Goal: Task Accomplishment & Management: Use online tool/utility

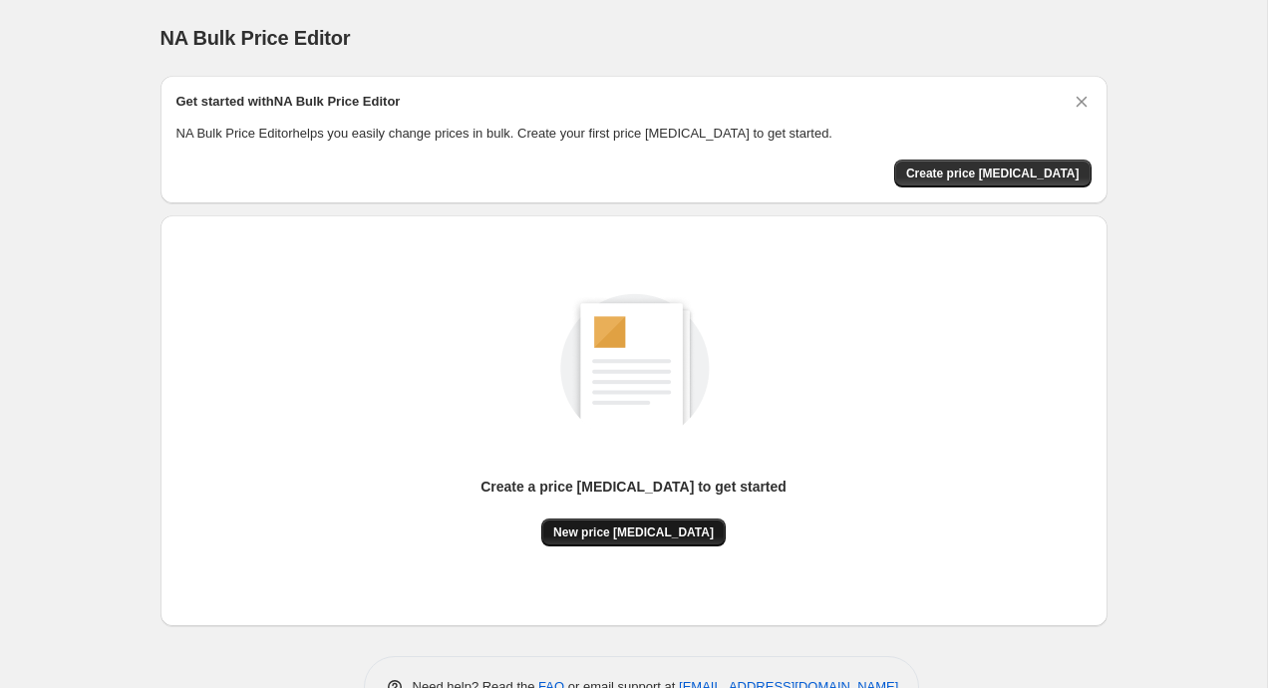
click at [619, 539] on button "New price [MEDICAL_DATA]" at bounding box center [633, 532] width 184 height 28
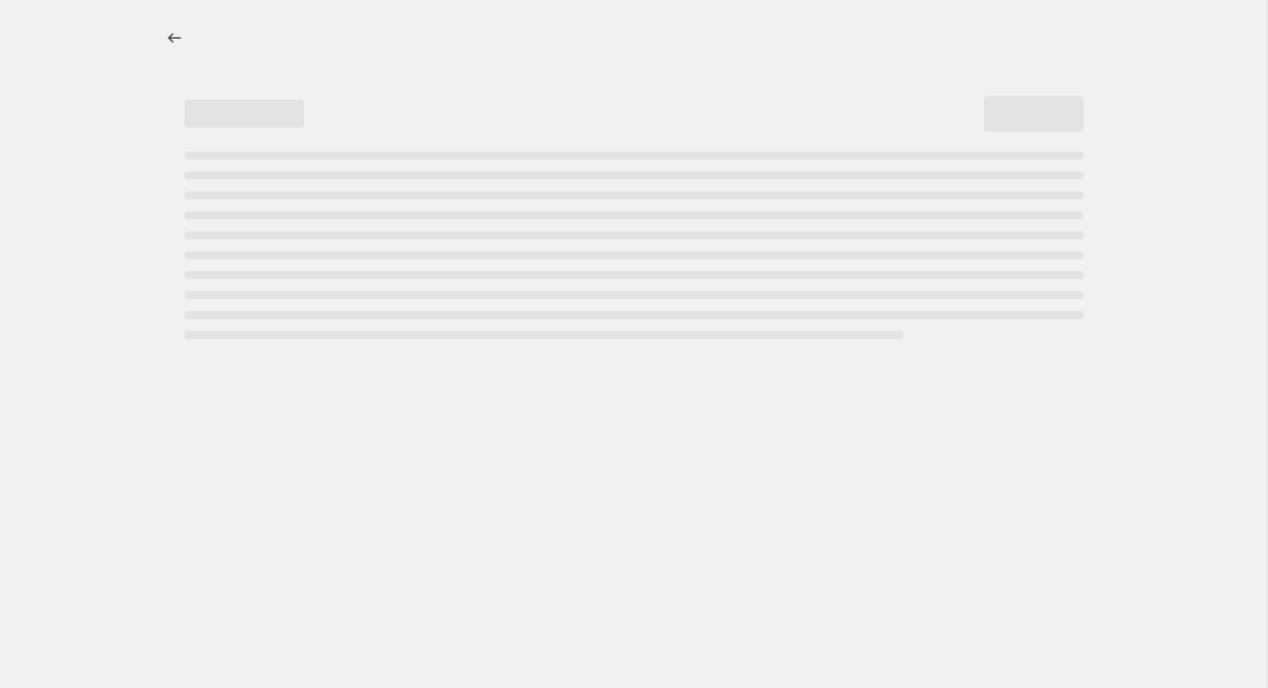
select select "percentage"
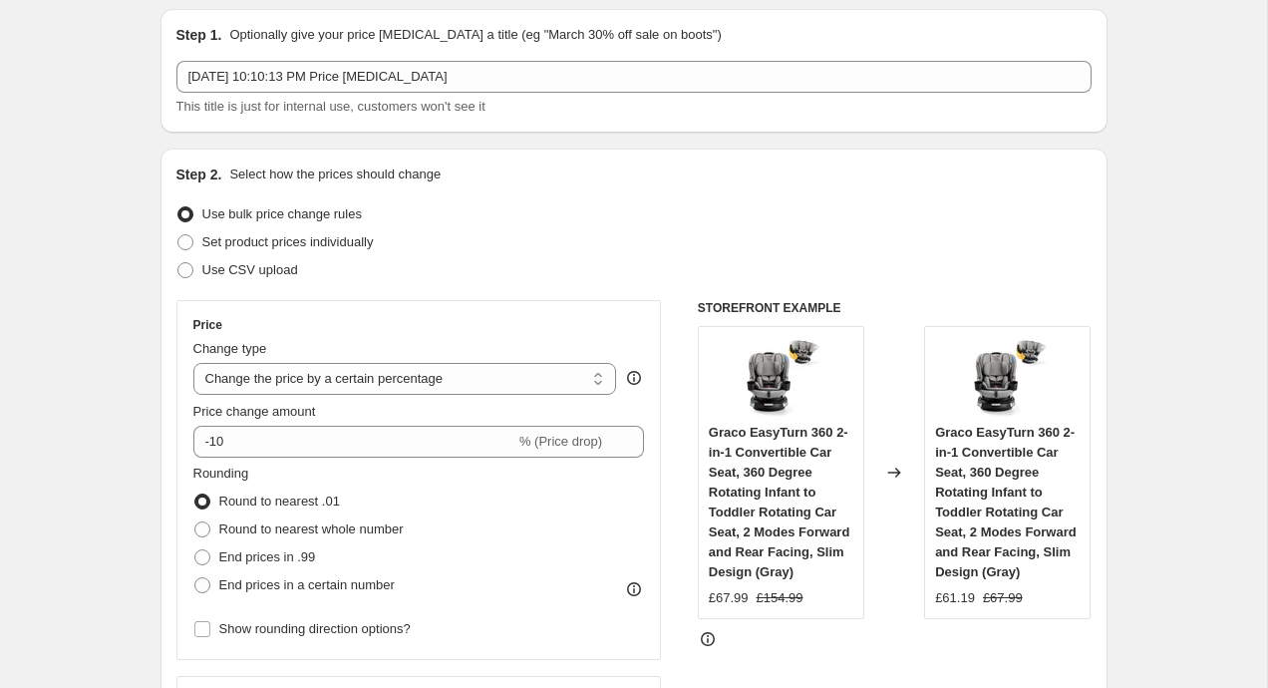
scroll to position [73, 0]
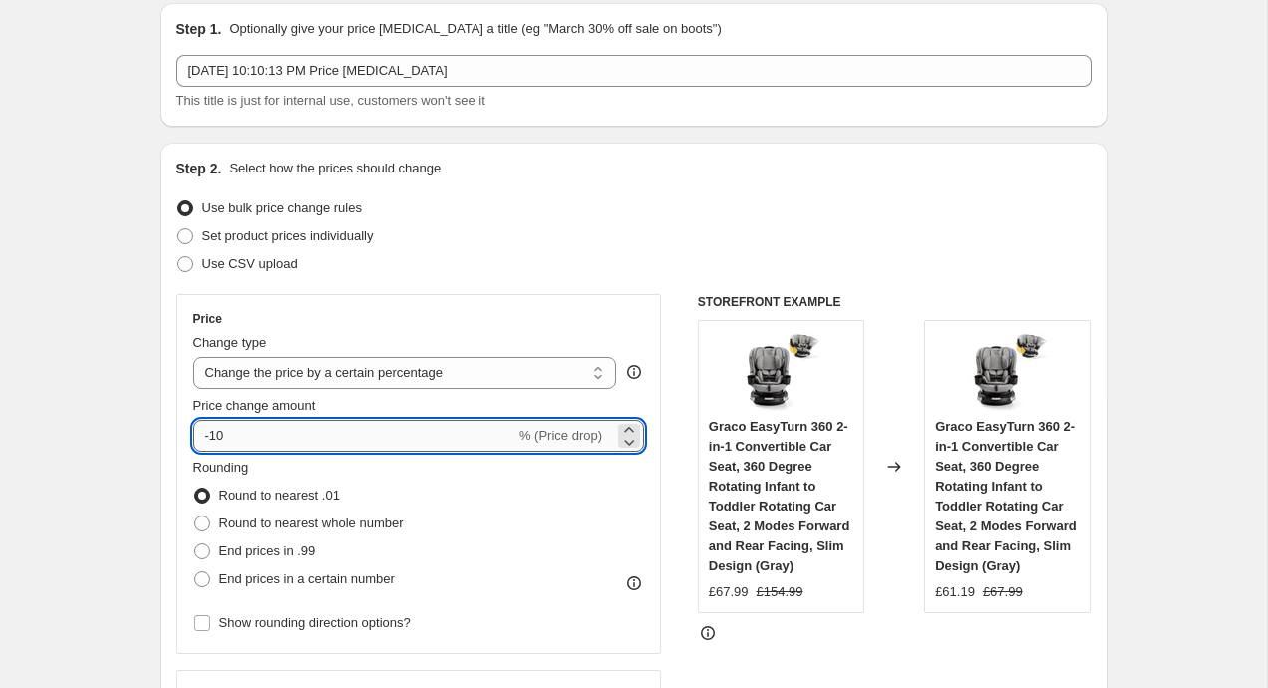
click at [434, 430] on input "-10" at bounding box center [354, 436] width 322 height 32
type input "-1"
type input "-25"
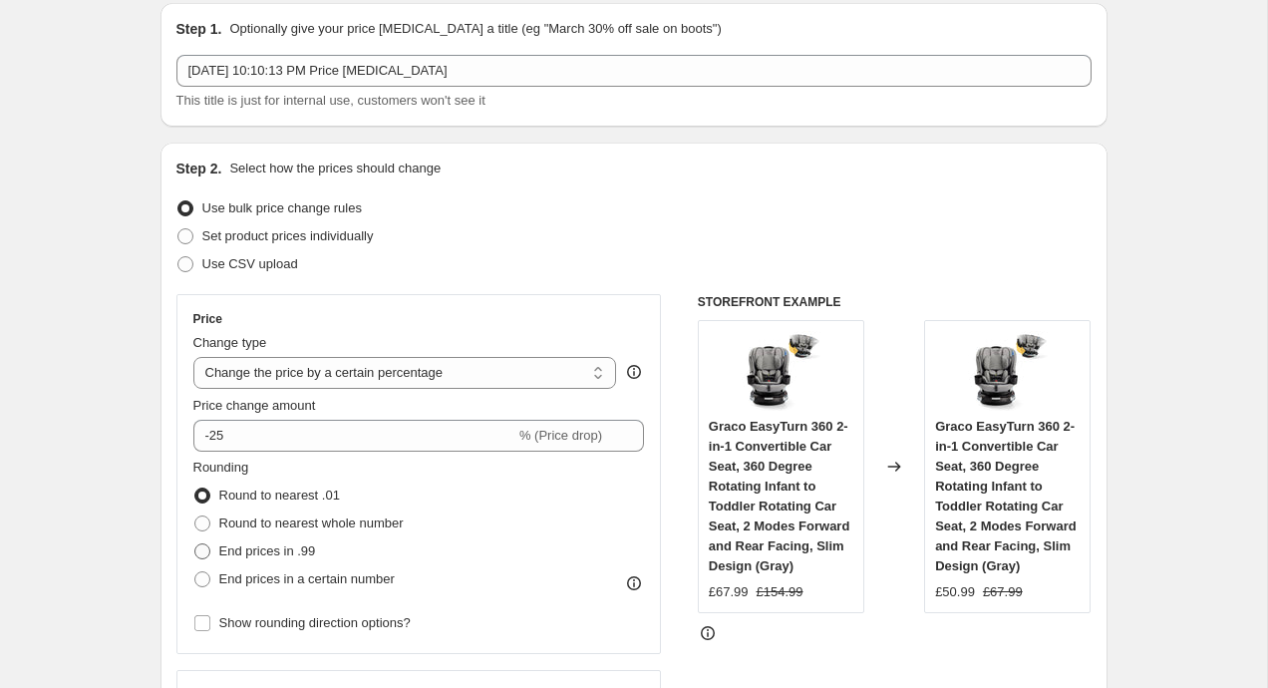
click at [284, 553] on span "End prices in .99" at bounding box center [267, 550] width 97 height 15
click at [195, 544] on input "End prices in .99" at bounding box center [194, 543] width 1 height 1
radio input "true"
click at [259, 492] on span "Round to nearest .01" at bounding box center [279, 494] width 121 height 15
click at [195, 488] on input "Round to nearest .01" at bounding box center [194, 487] width 1 height 1
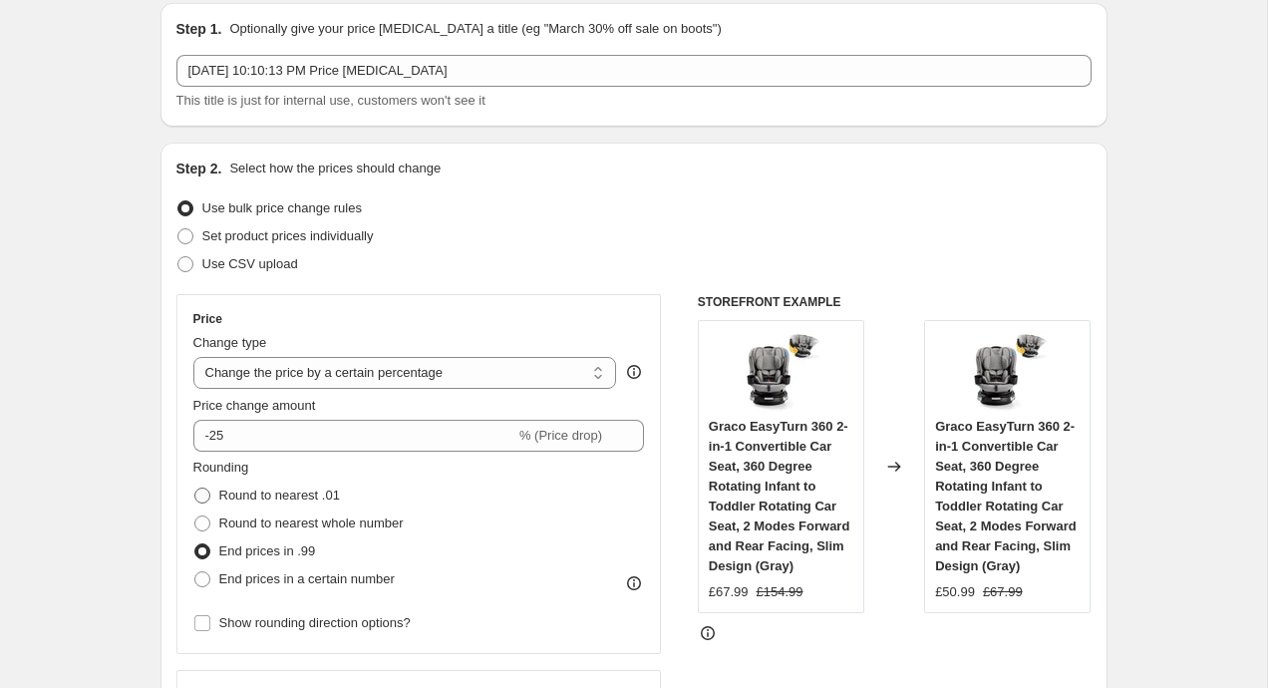
radio input "true"
click at [276, 551] on span "End prices in .99" at bounding box center [267, 550] width 97 height 15
click at [195, 544] on input "End prices in .99" at bounding box center [194, 543] width 1 height 1
radio input "true"
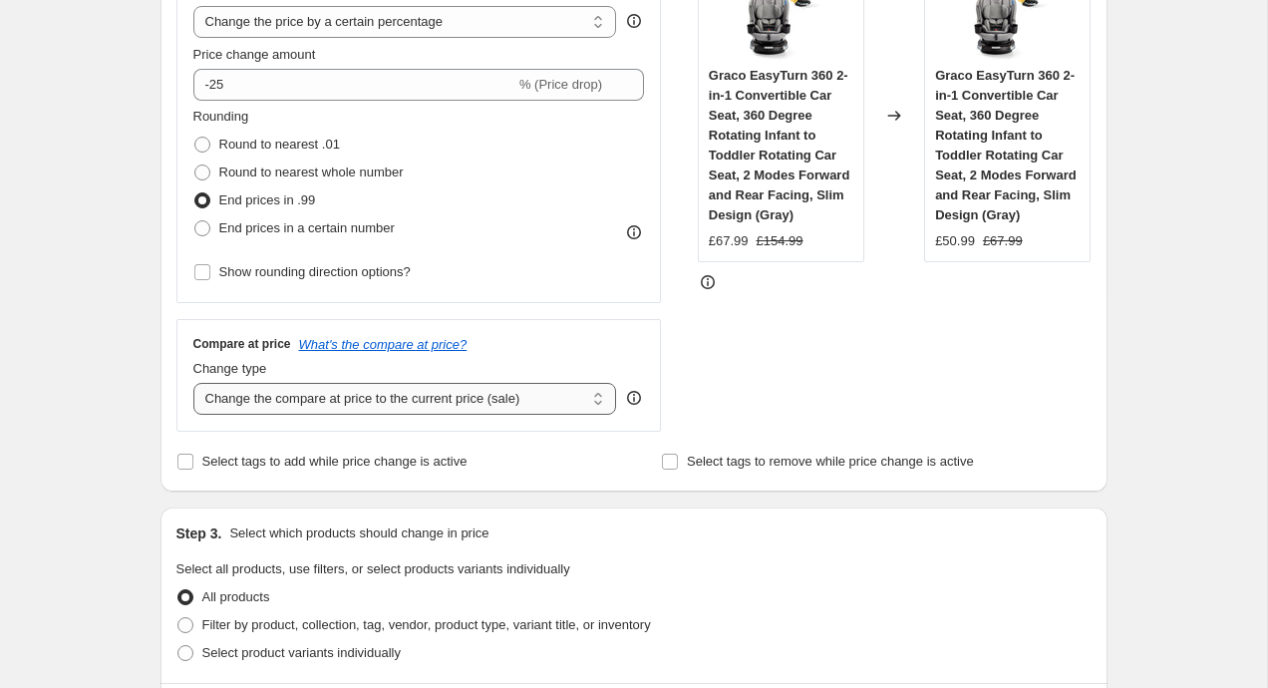
scroll to position [414, 0]
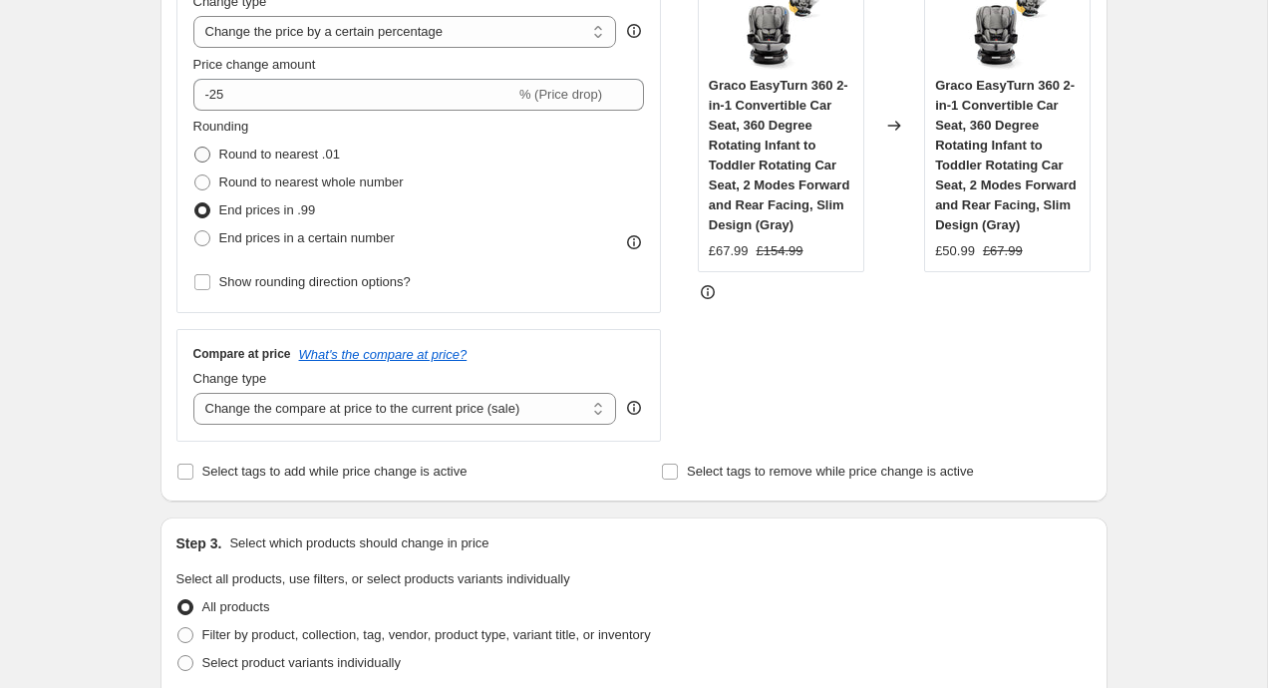
click at [294, 148] on span "Round to nearest .01" at bounding box center [279, 153] width 121 height 15
click at [195, 147] on input "Round to nearest .01" at bounding box center [194, 146] width 1 height 1
radio input "true"
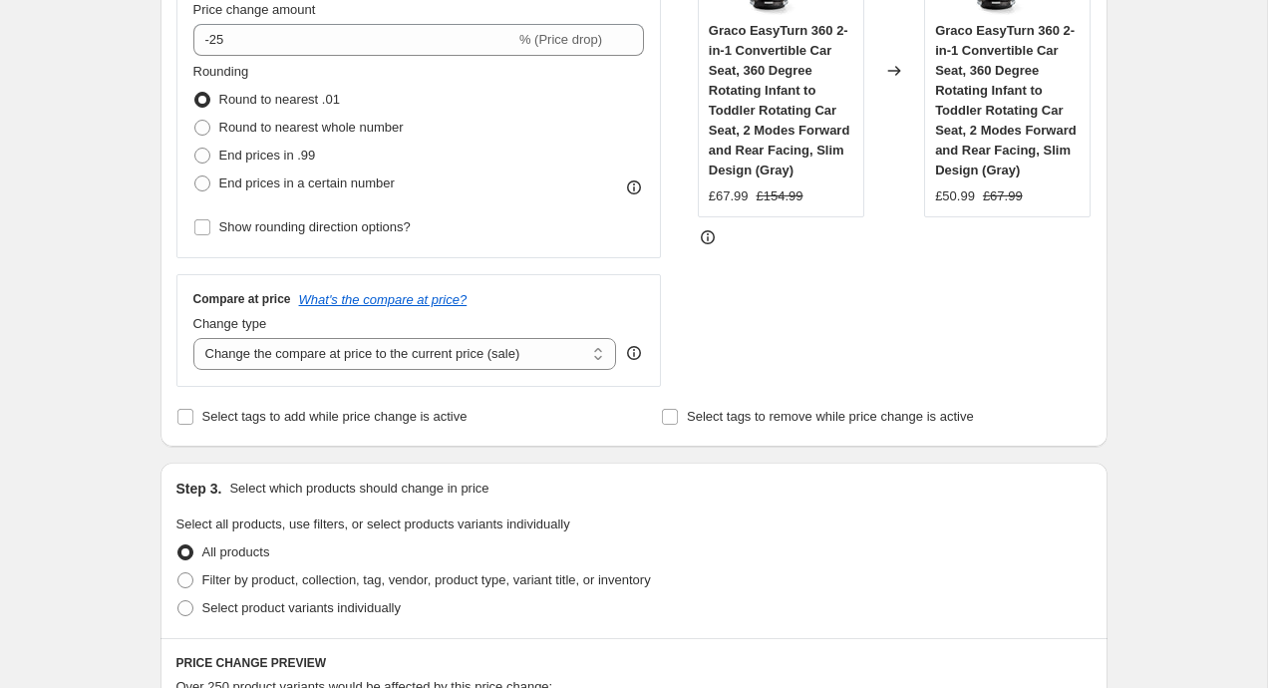
scroll to position [451, 0]
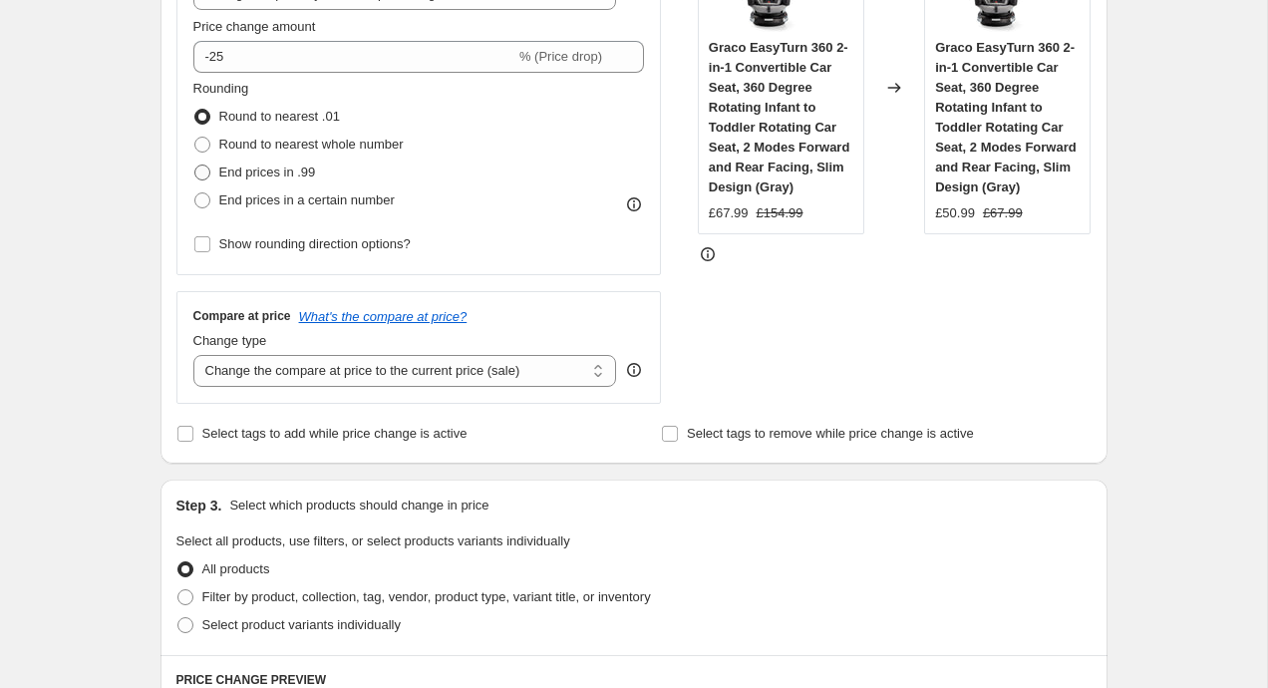
click at [303, 175] on span "End prices in .99" at bounding box center [267, 171] width 97 height 15
click at [195, 165] on input "End prices in .99" at bounding box center [194, 164] width 1 height 1
radio input "true"
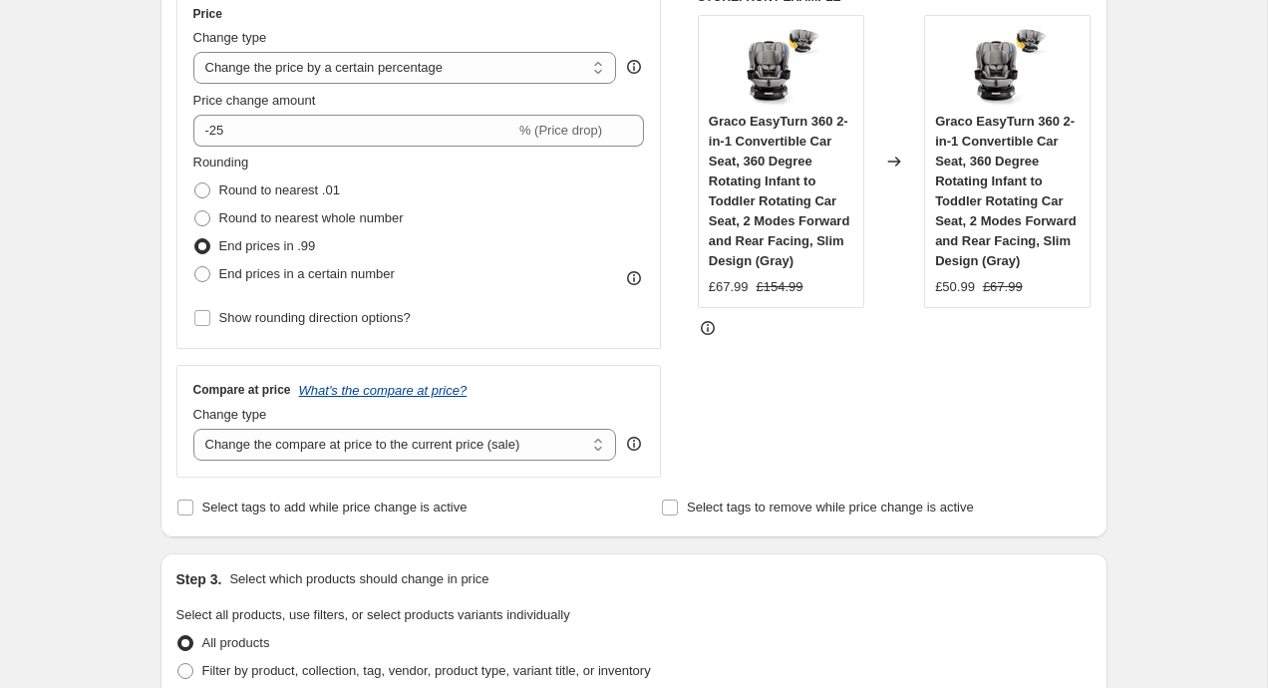
scroll to position [302, 0]
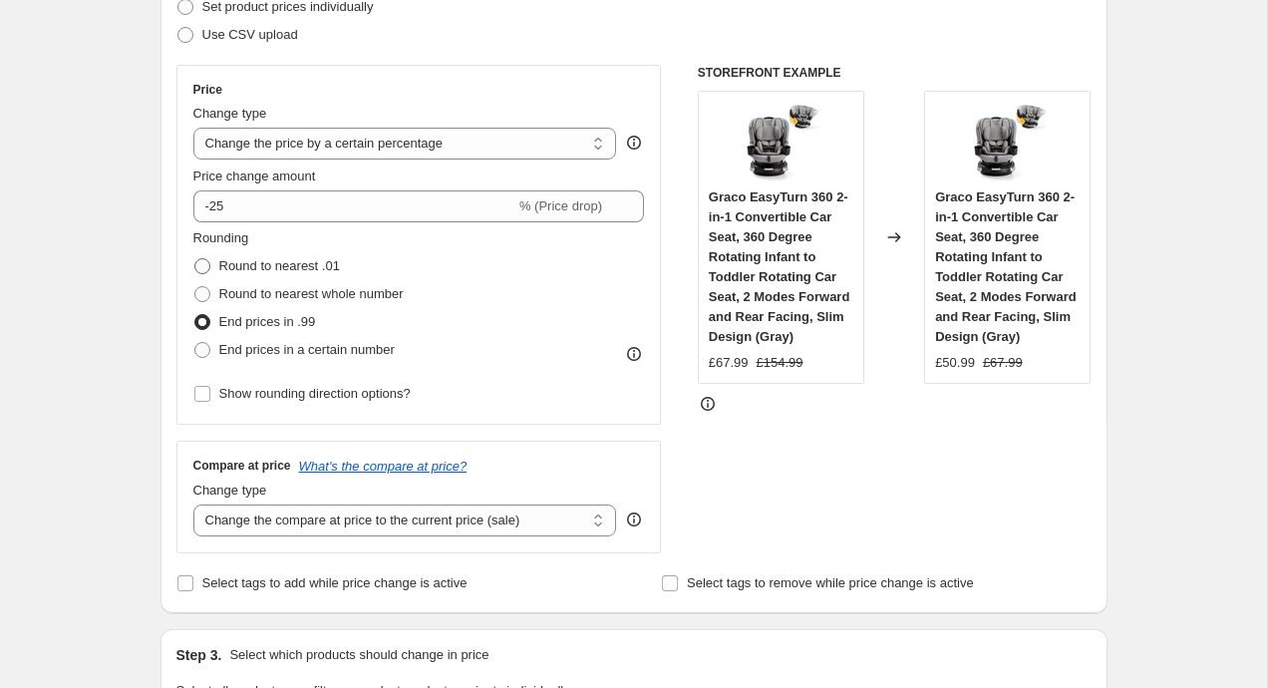
click at [276, 265] on span "Round to nearest .01" at bounding box center [279, 265] width 121 height 15
click at [195, 259] on input "Round to nearest .01" at bounding box center [194, 258] width 1 height 1
radio input "true"
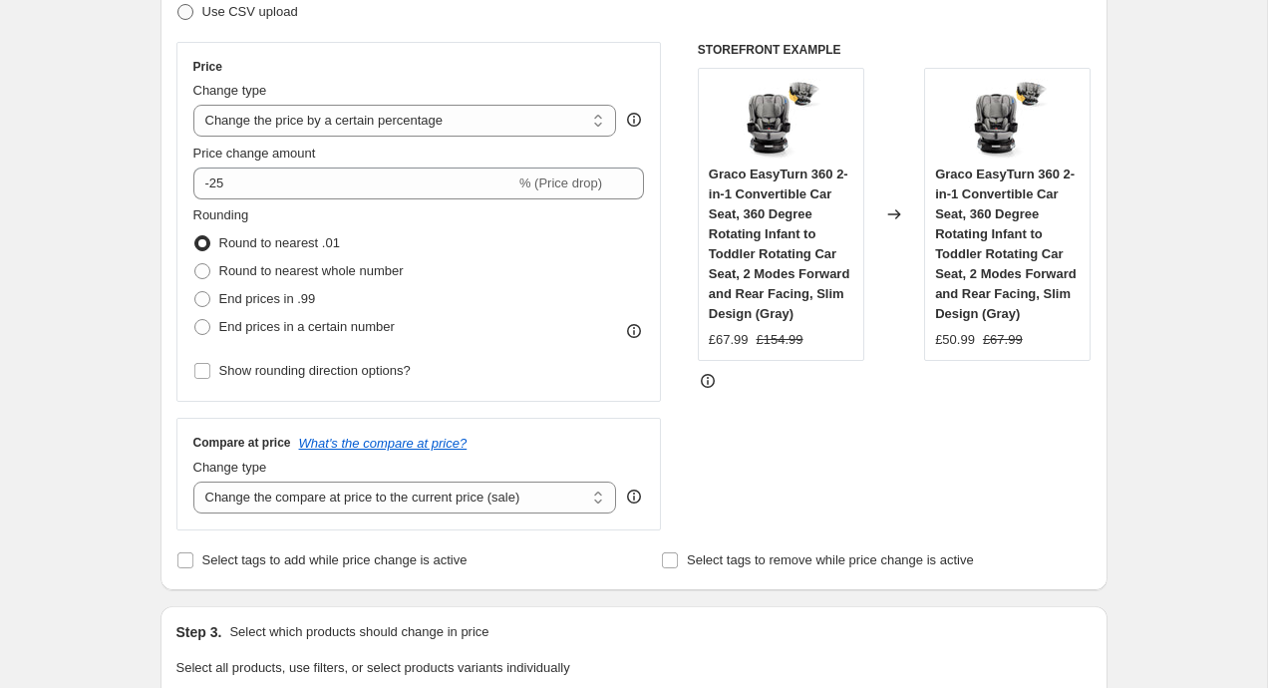
scroll to position [329, 0]
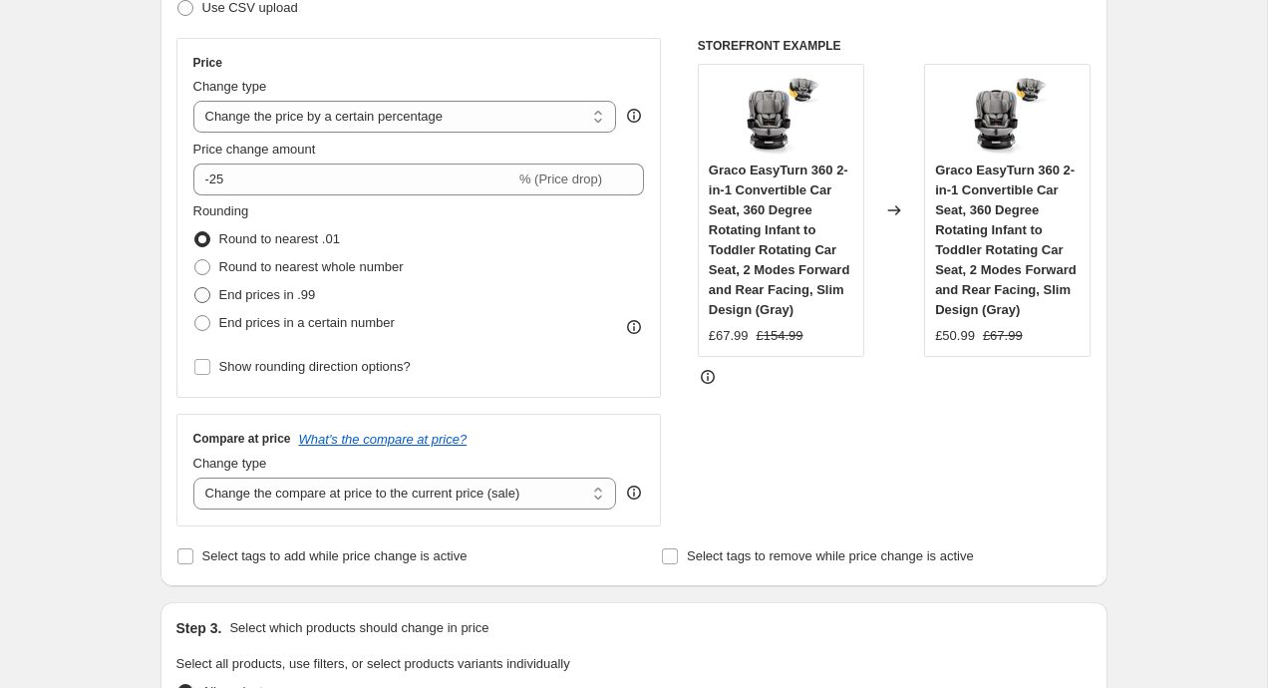
click at [249, 297] on span "End prices in .99" at bounding box center [267, 294] width 97 height 15
click at [195, 288] on input "End prices in .99" at bounding box center [194, 287] width 1 height 1
radio input "true"
click at [152, 262] on div "Step 1. Optionally give your price change job a title (eg "March 30% off sale o…" at bounding box center [625, 692] width 963 height 1922
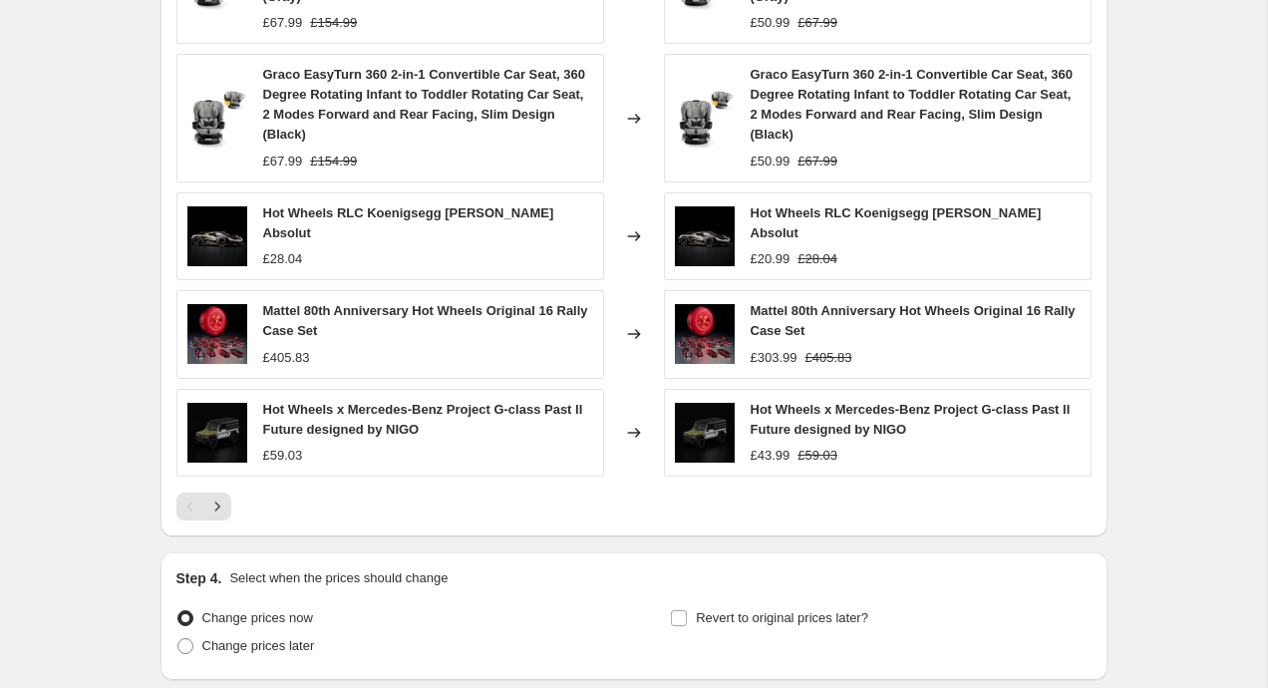
scroll to position [1409, 0]
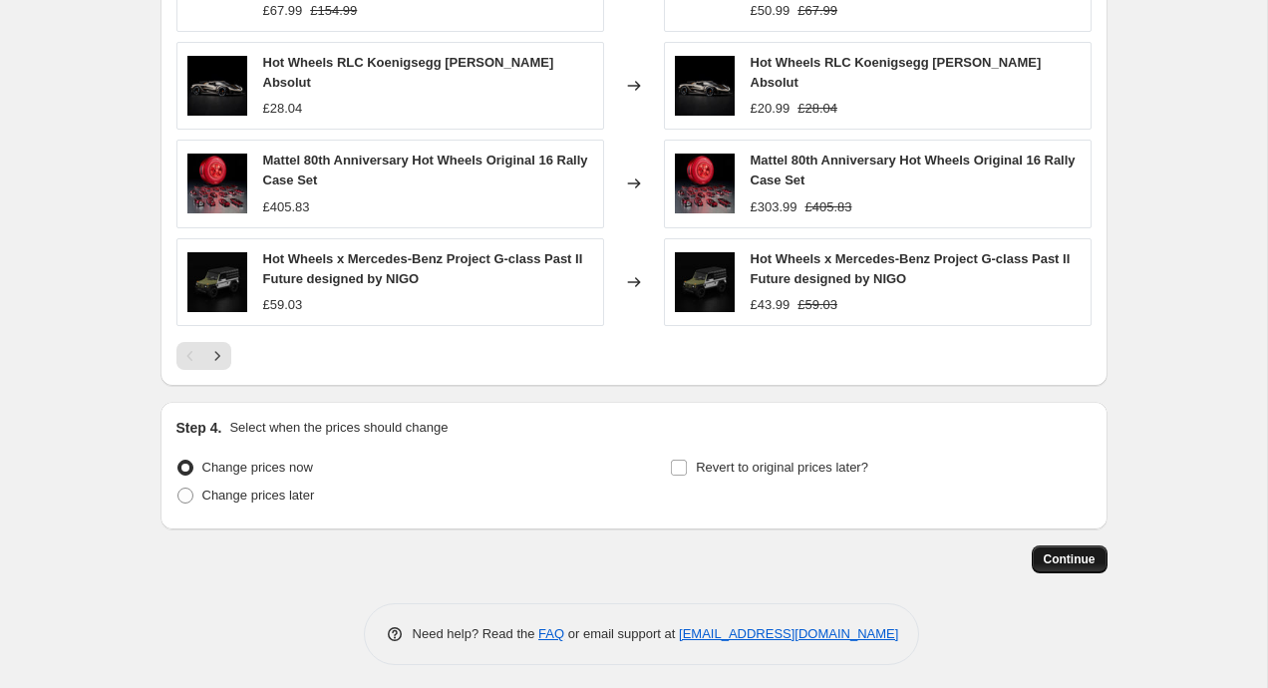
click at [1065, 557] on span "Continue" at bounding box center [1069, 559] width 52 height 16
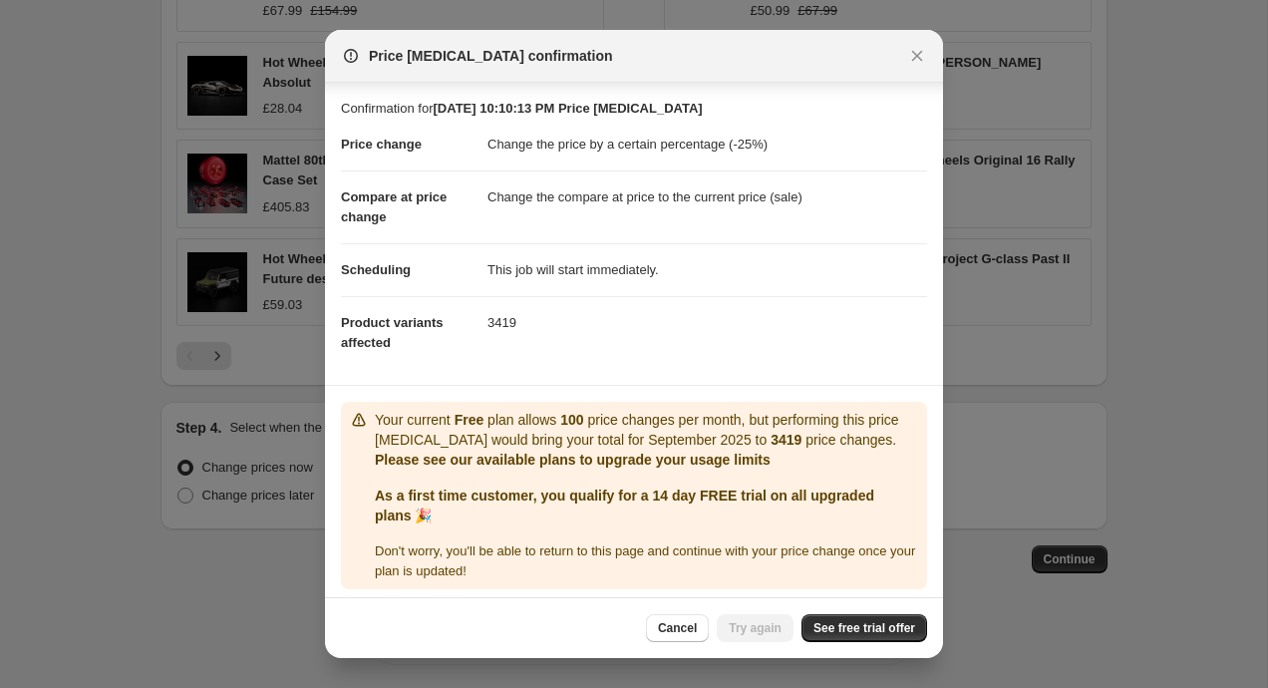
scroll to position [8, 0]
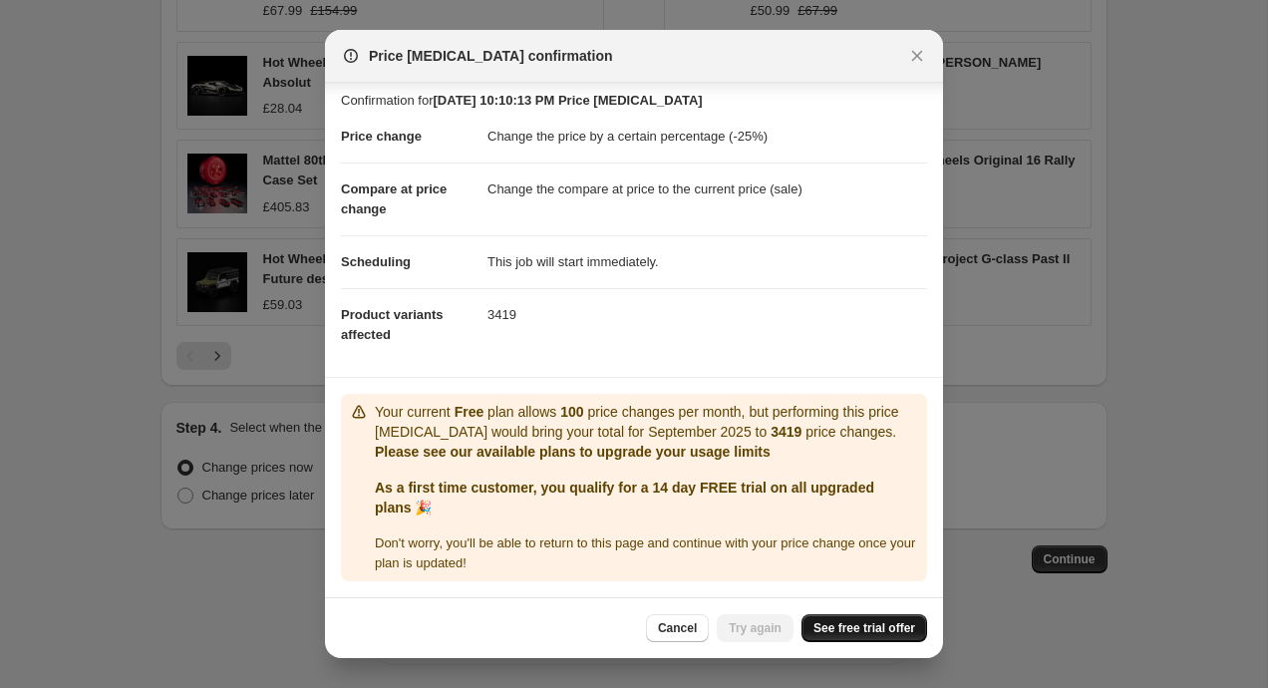
click at [840, 626] on span "See free trial offer" at bounding box center [864, 628] width 102 height 16
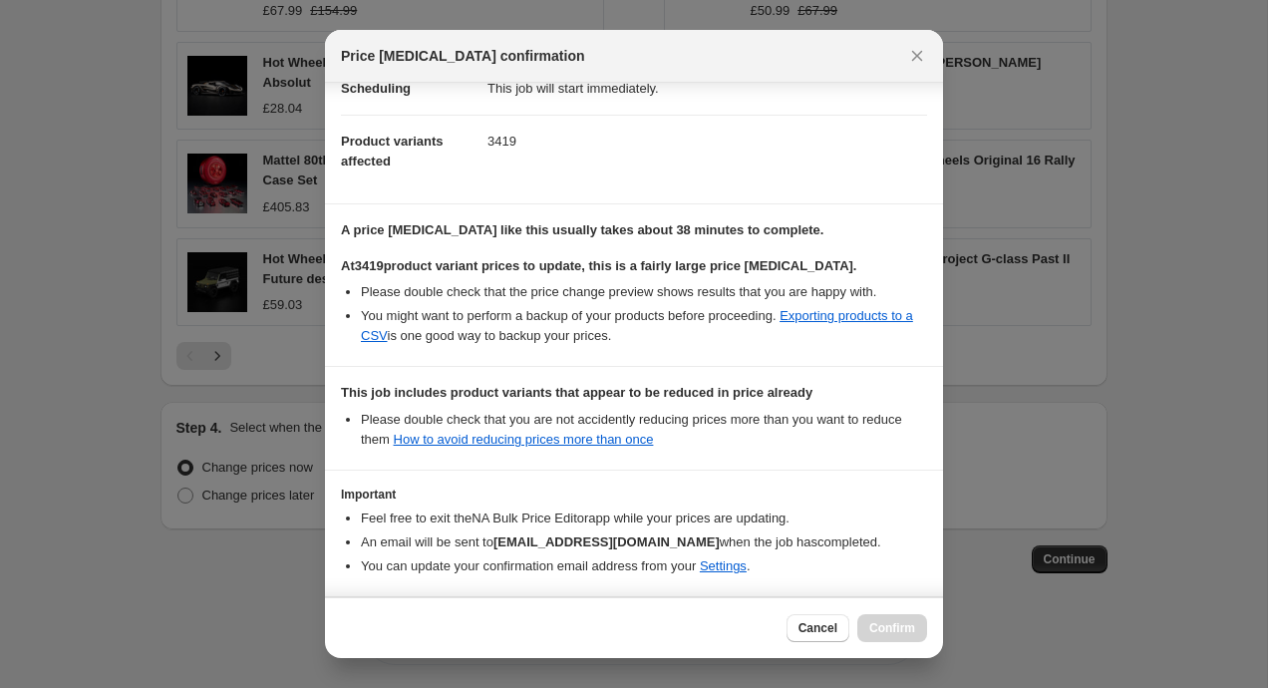
scroll to position [261, 0]
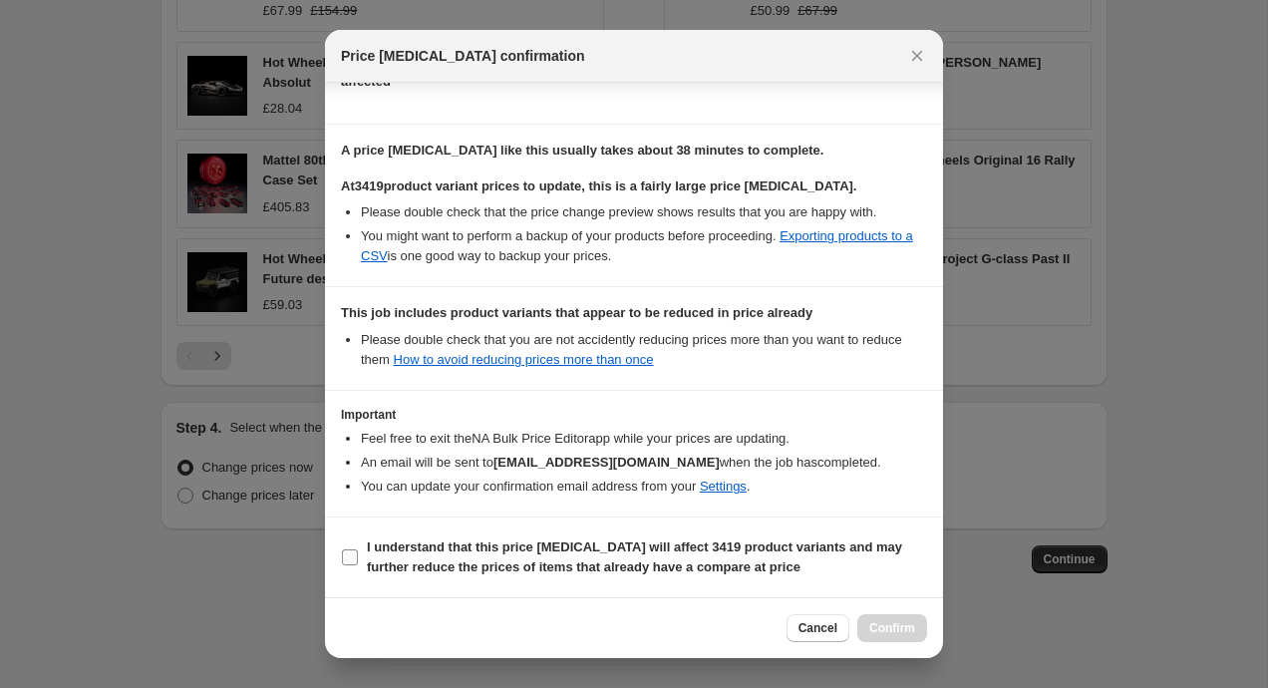
click at [355, 556] on input "I understand that this price change job will affect 3419 product variants and m…" at bounding box center [350, 557] width 16 height 16
checkbox input "true"
click at [898, 626] on span "Confirm" at bounding box center [892, 628] width 46 height 16
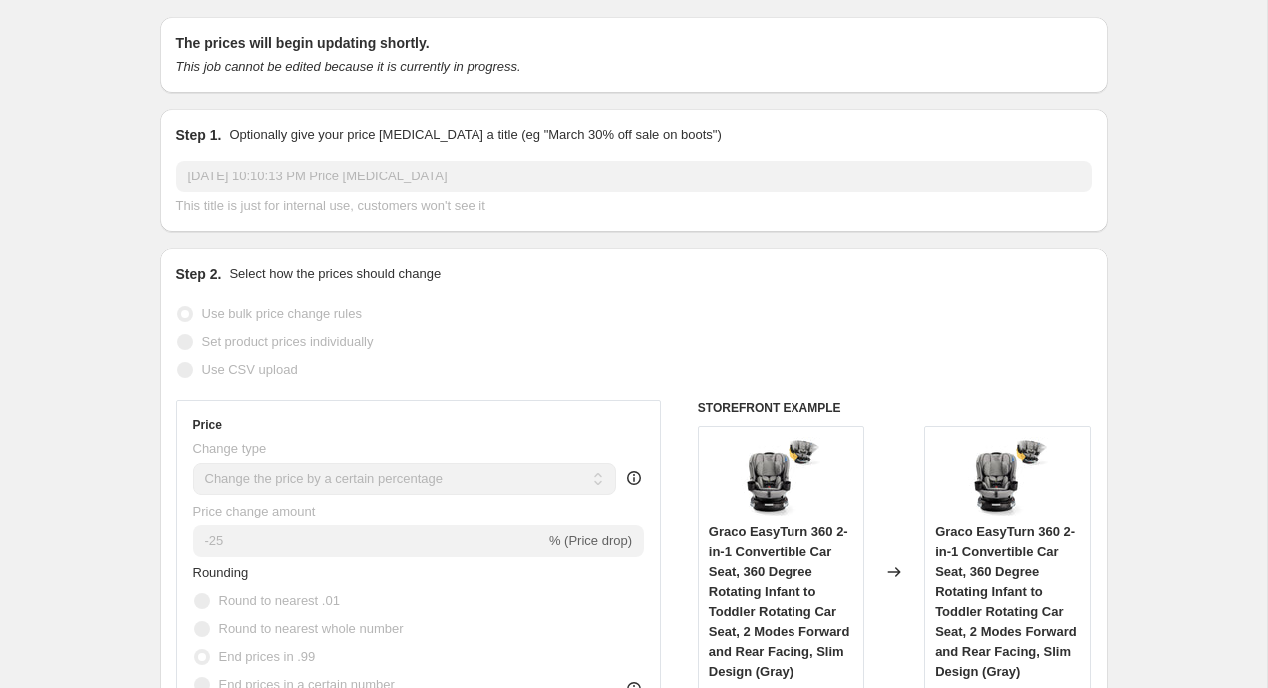
scroll to position [74, 0]
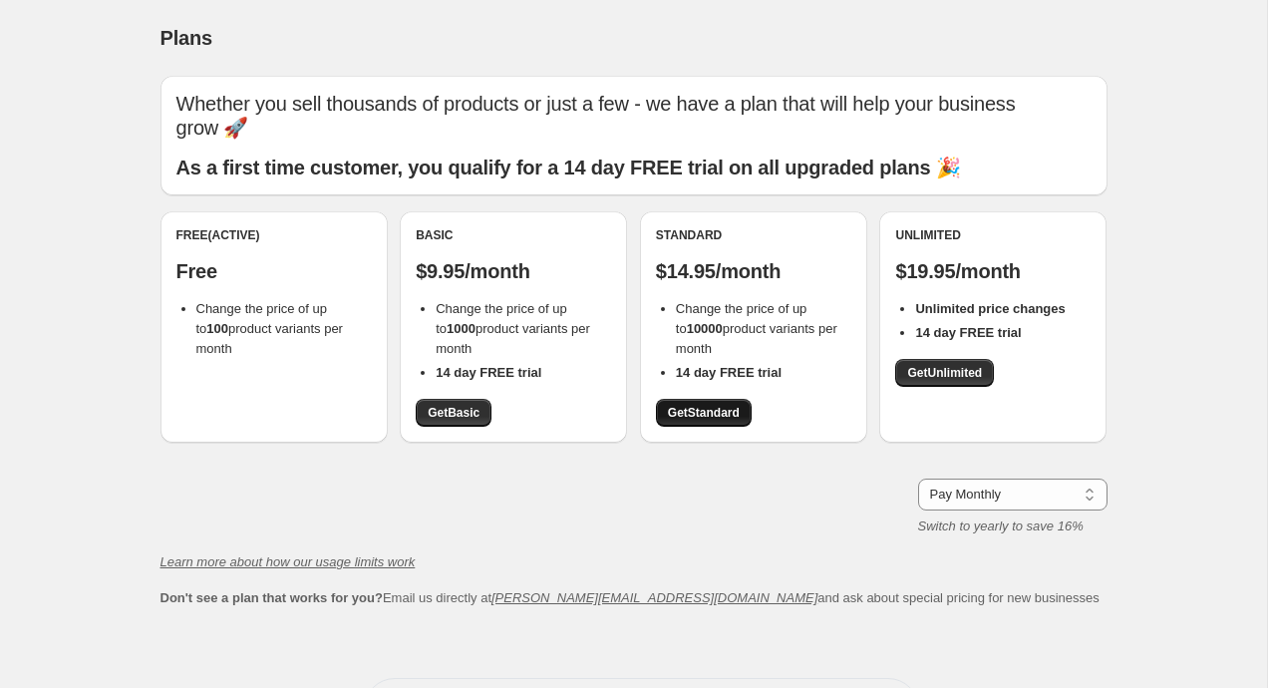
click at [735, 399] on link "Get Standard" at bounding box center [704, 413] width 96 height 28
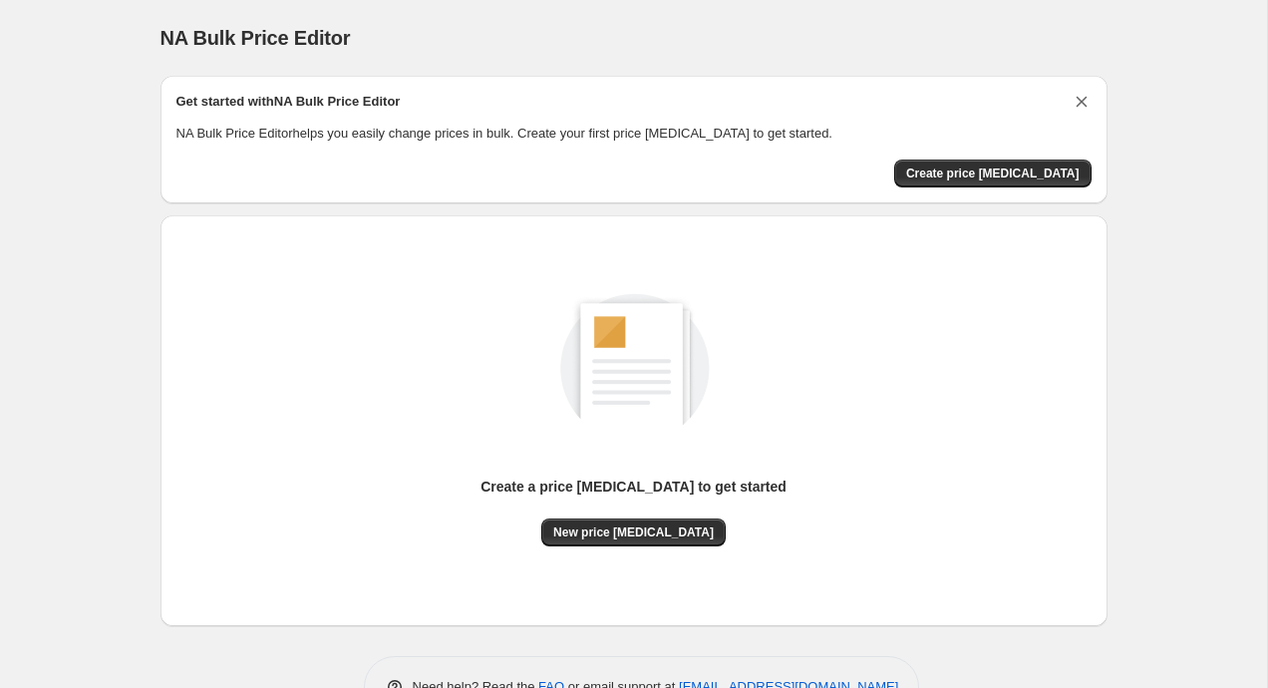
click at [1079, 100] on icon "Dismiss card" at bounding box center [1080, 102] width 11 height 11
